Goal: Information Seeking & Learning: Understand process/instructions

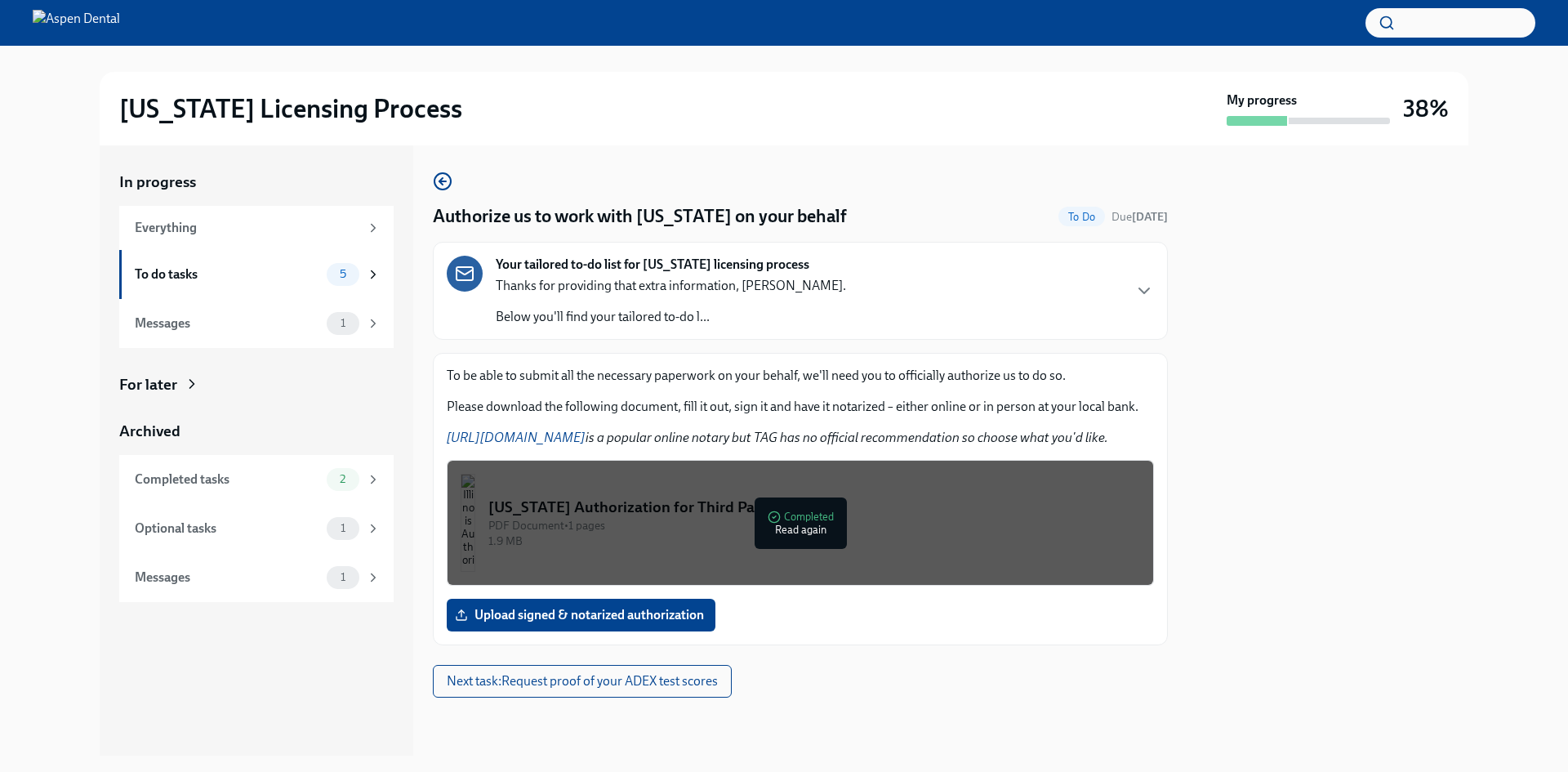
click at [539, 436] on link "https://www.notarize.com/" at bounding box center [516, 437] width 139 height 15
click at [557, 435] on link "https://www.notarize.com/" at bounding box center [516, 437] width 139 height 15
